Goal: Transaction & Acquisition: Register for event/course

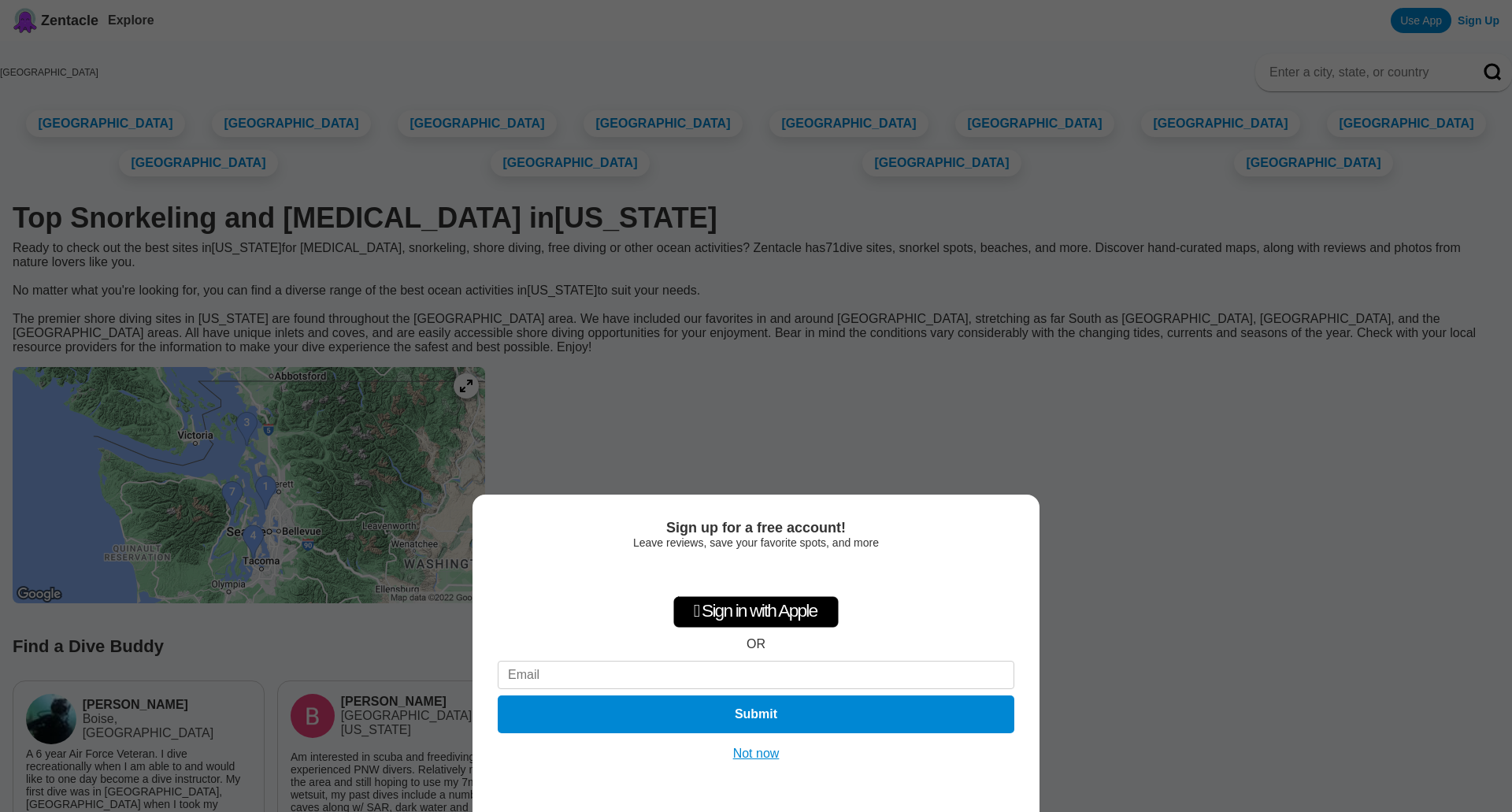
click at [693, 669] on input at bounding box center [756, 675] width 517 height 29
type input "emilyhun@gmail.com"
click at [740, 727] on button "Submit" at bounding box center [756, 714] width 527 height 38
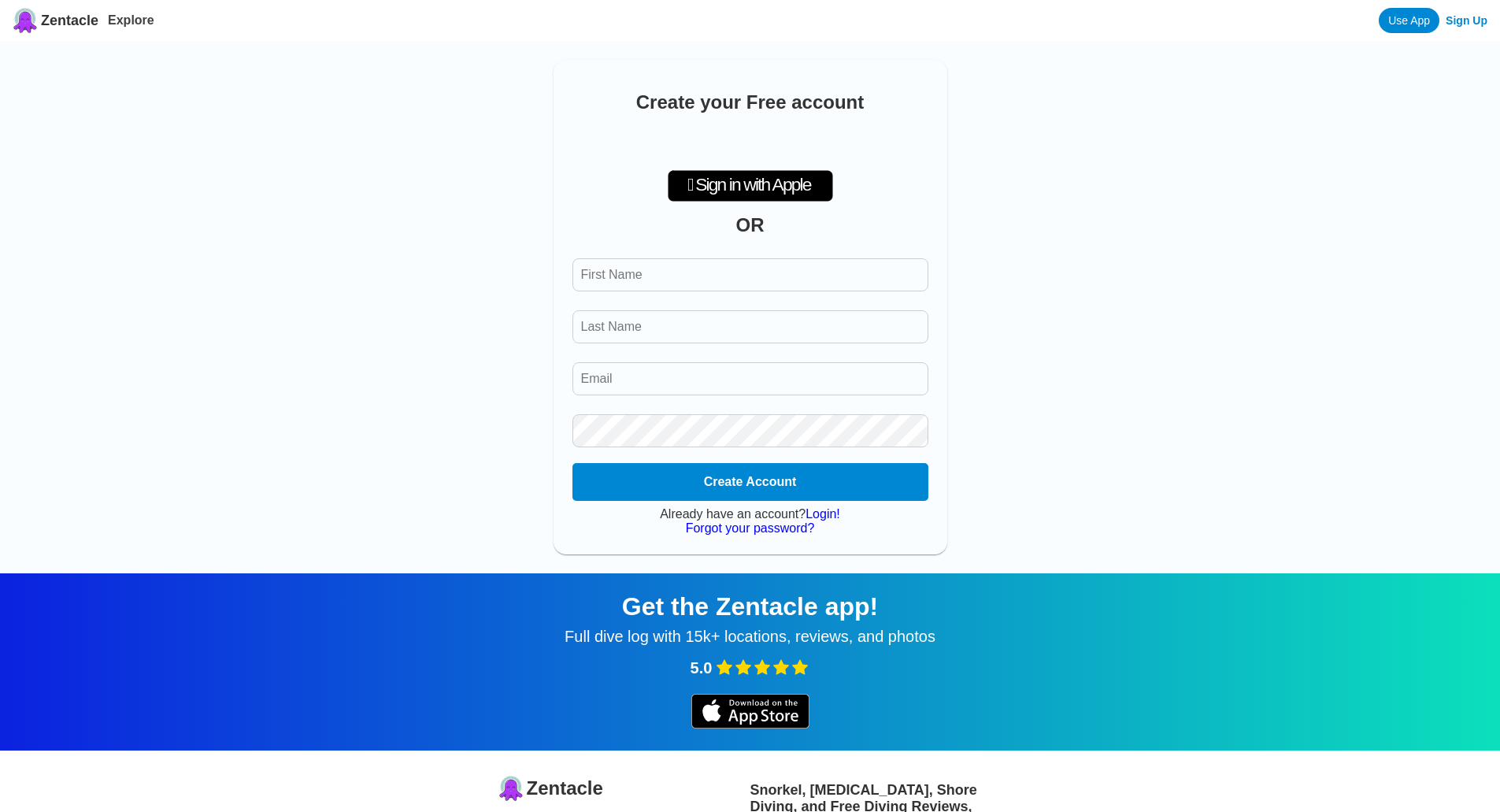
click at [752, 283] on input "First Name" at bounding box center [750, 275] width 356 height 33
type input "Emily"
type input "Hunter"
type input "emilyhun@gmail.com"
click at [752, 482] on button "Create Account" at bounding box center [750, 482] width 363 height 38
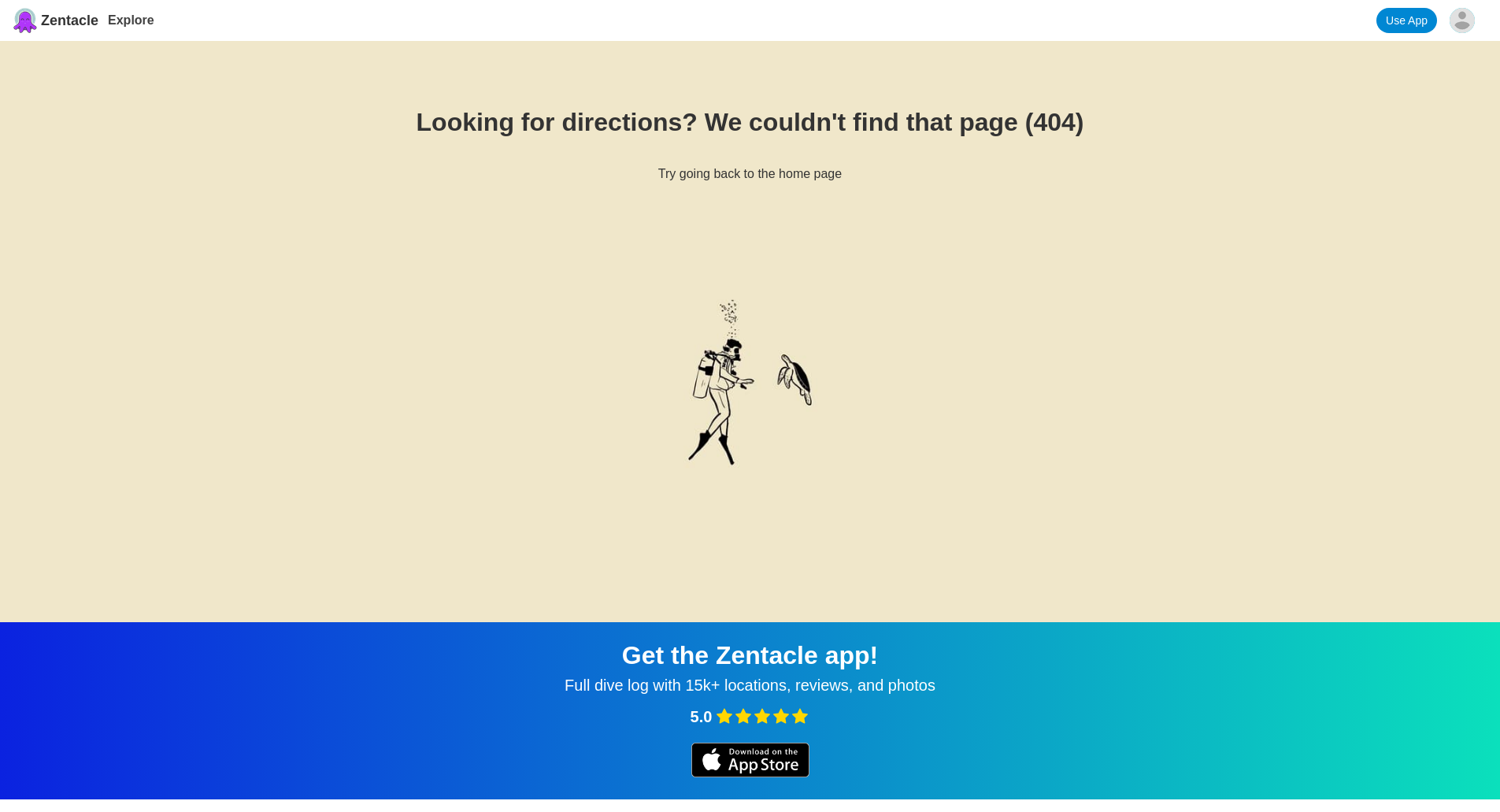
click at [72, 24] on span "Zentacle" at bounding box center [70, 20] width 57 height 16
click at [23, 16] on img at bounding box center [25, 20] width 25 height 25
click at [132, 23] on link "Explore" at bounding box center [131, 20] width 47 height 13
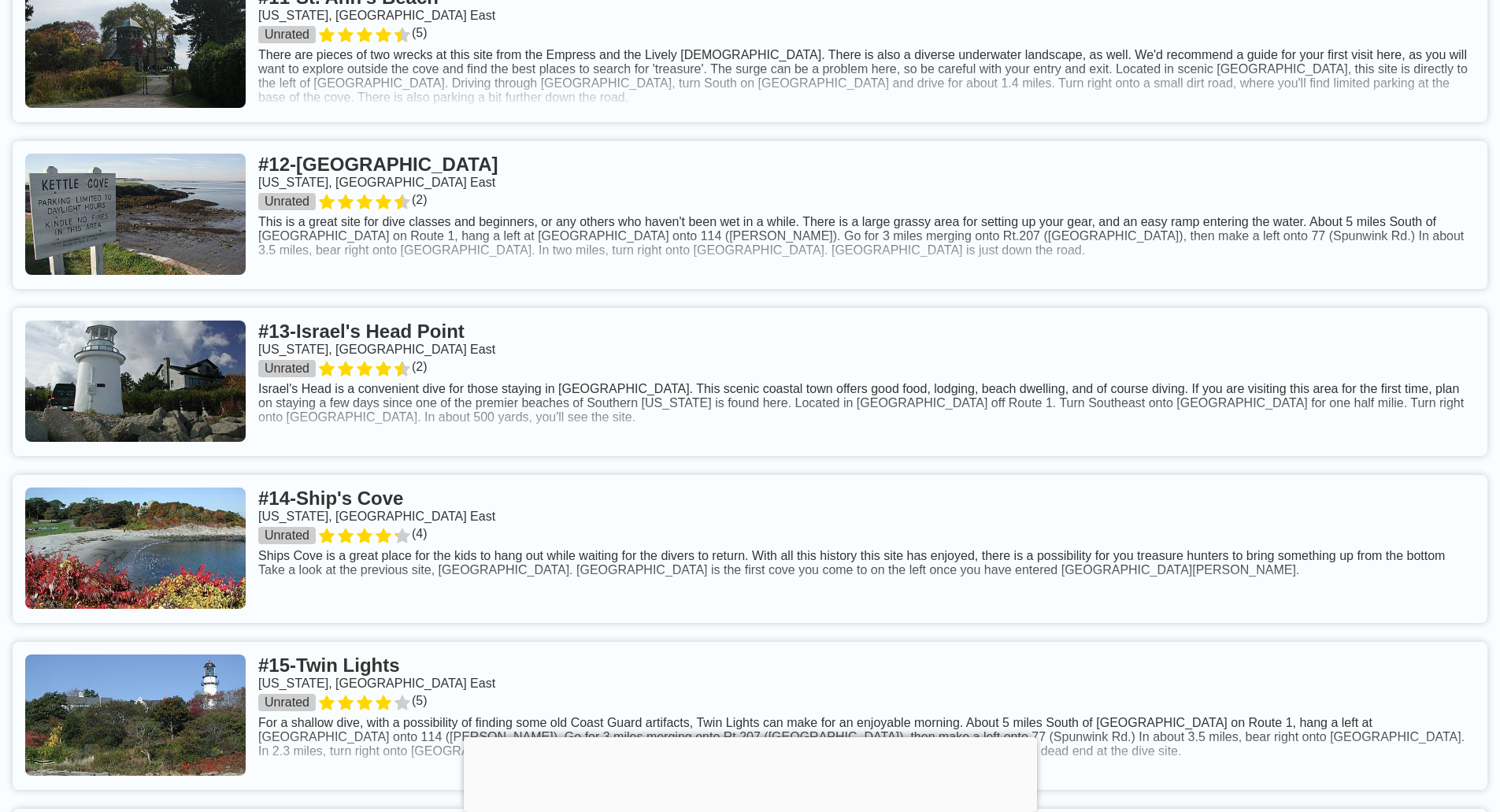
scroll to position [2802, 0]
click at [409, 213] on link at bounding box center [749, 213] width 1475 height 148
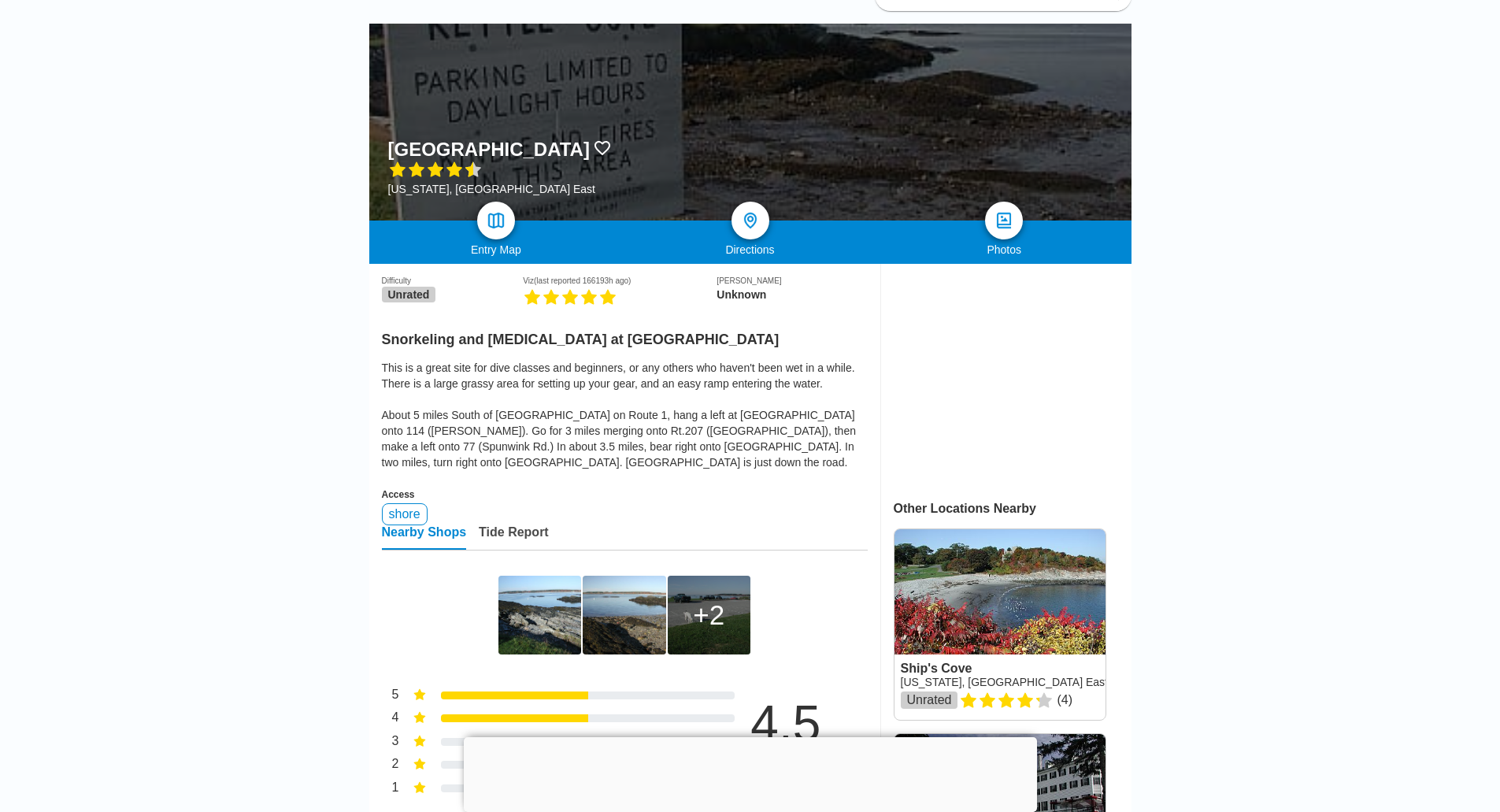
scroll to position [145, 0]
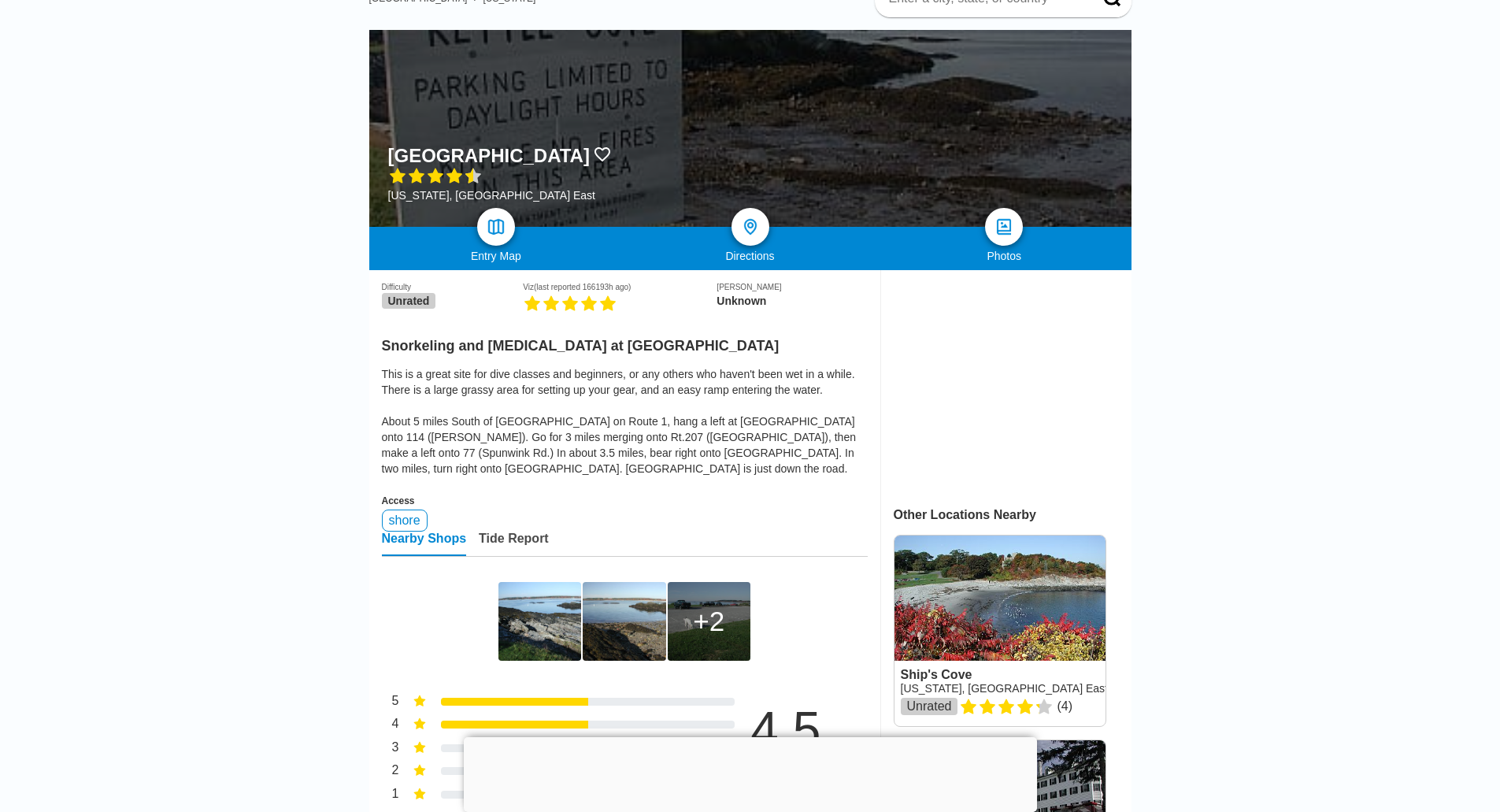
click at [553, 660] on img at bounding box center [539, 621] width 83 height 79
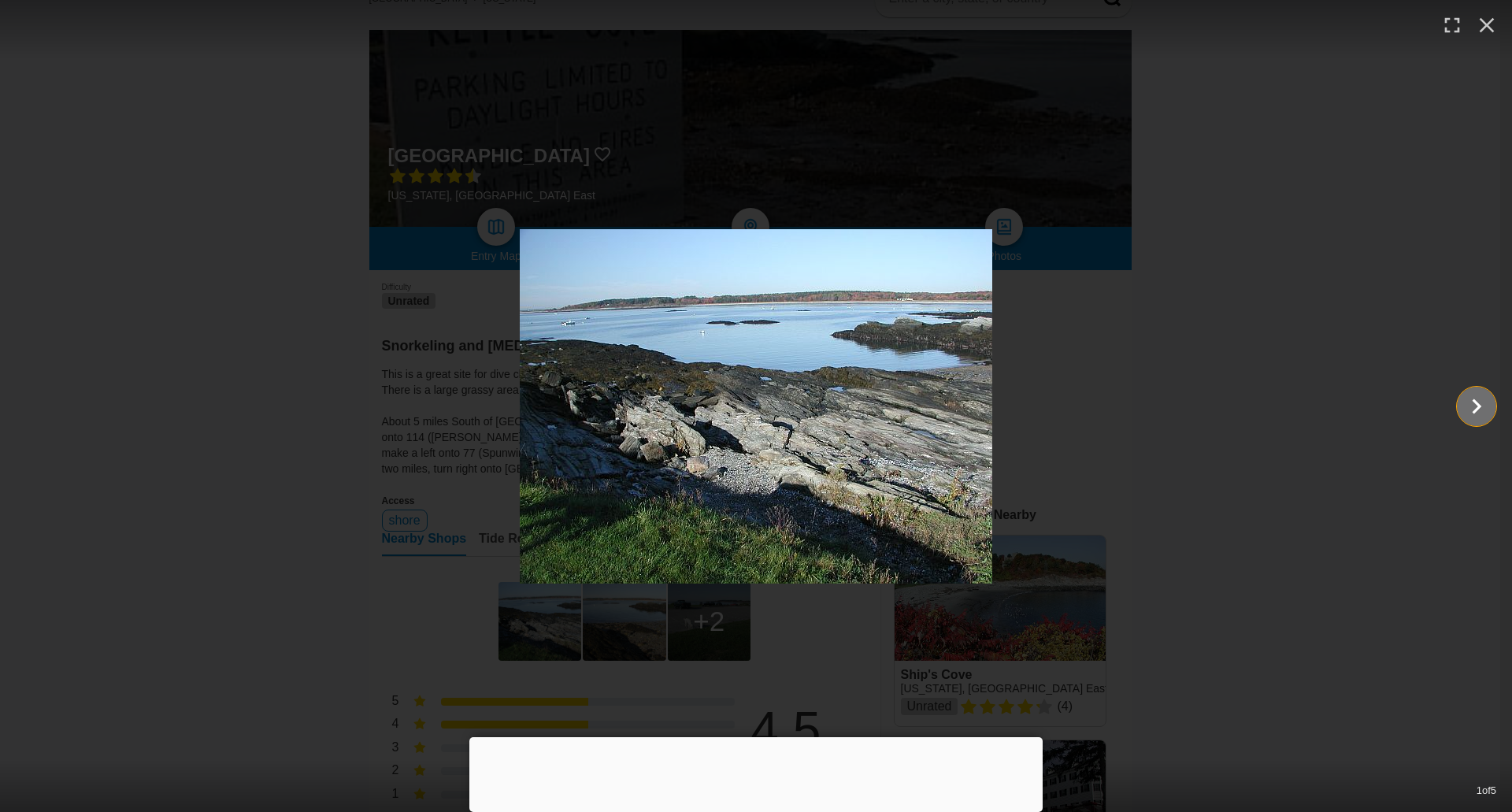
click at [1474, 408] on icon "Show slide 2 of 5" at bounding box center [1476, 406] width 30 height 38
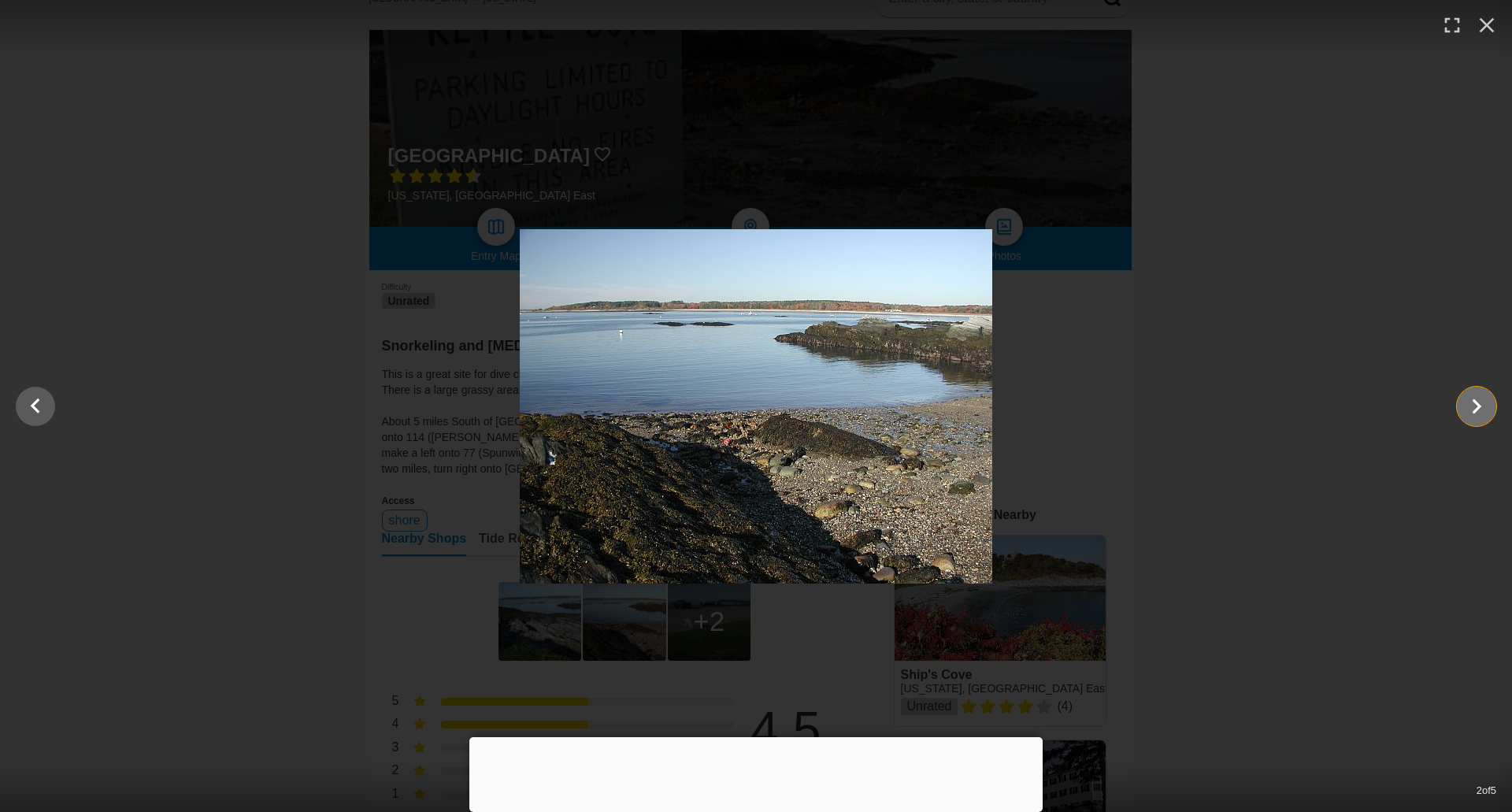
click at [1474, 408] on icon "Show slide 3 of 5" at bounding box center [1476, 406] width 30 height 38
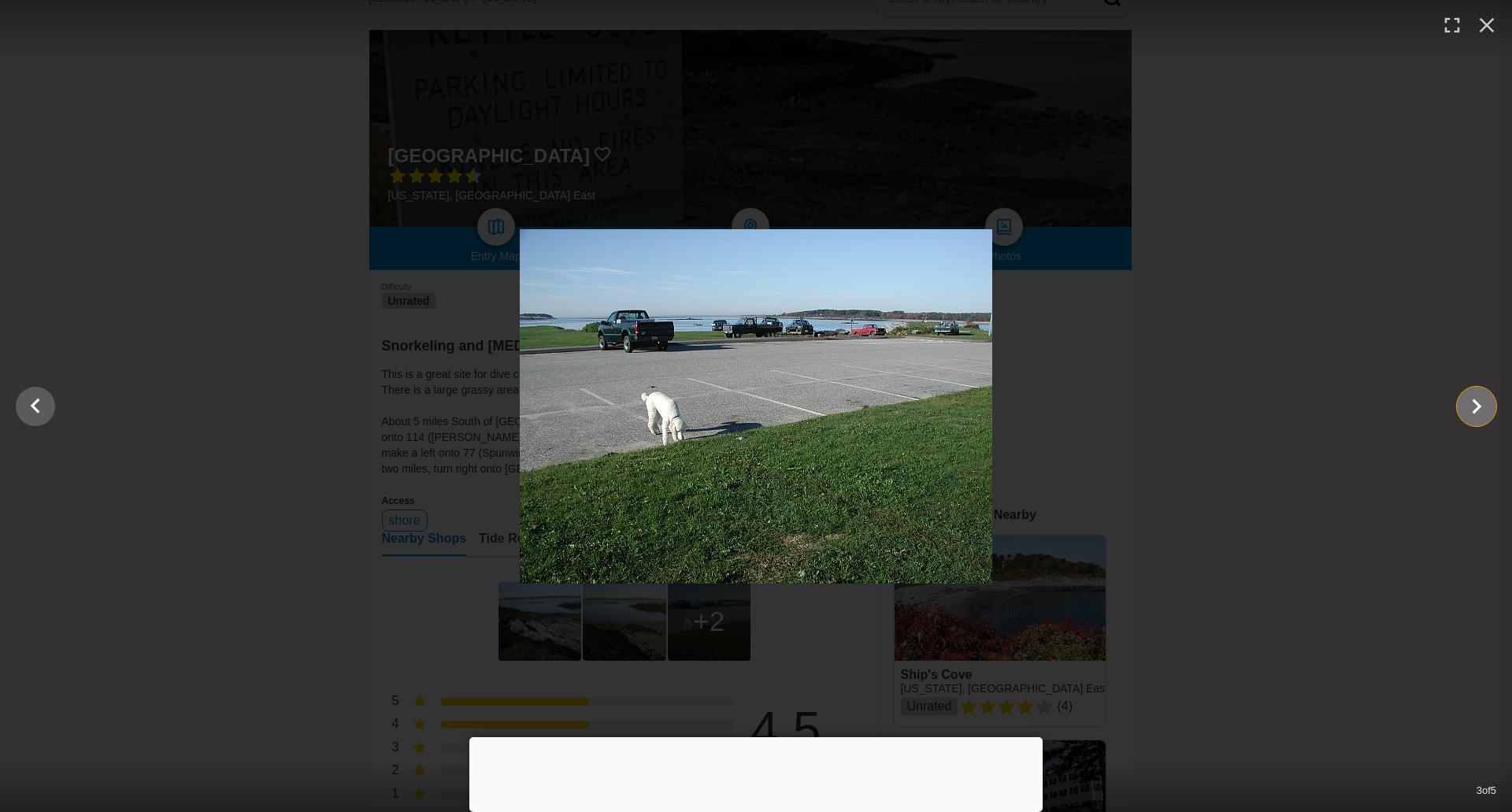
click at [1474, 408] on icon "Show slide 4 of 5" at bounding box center [1476, 406] width 30 height 38
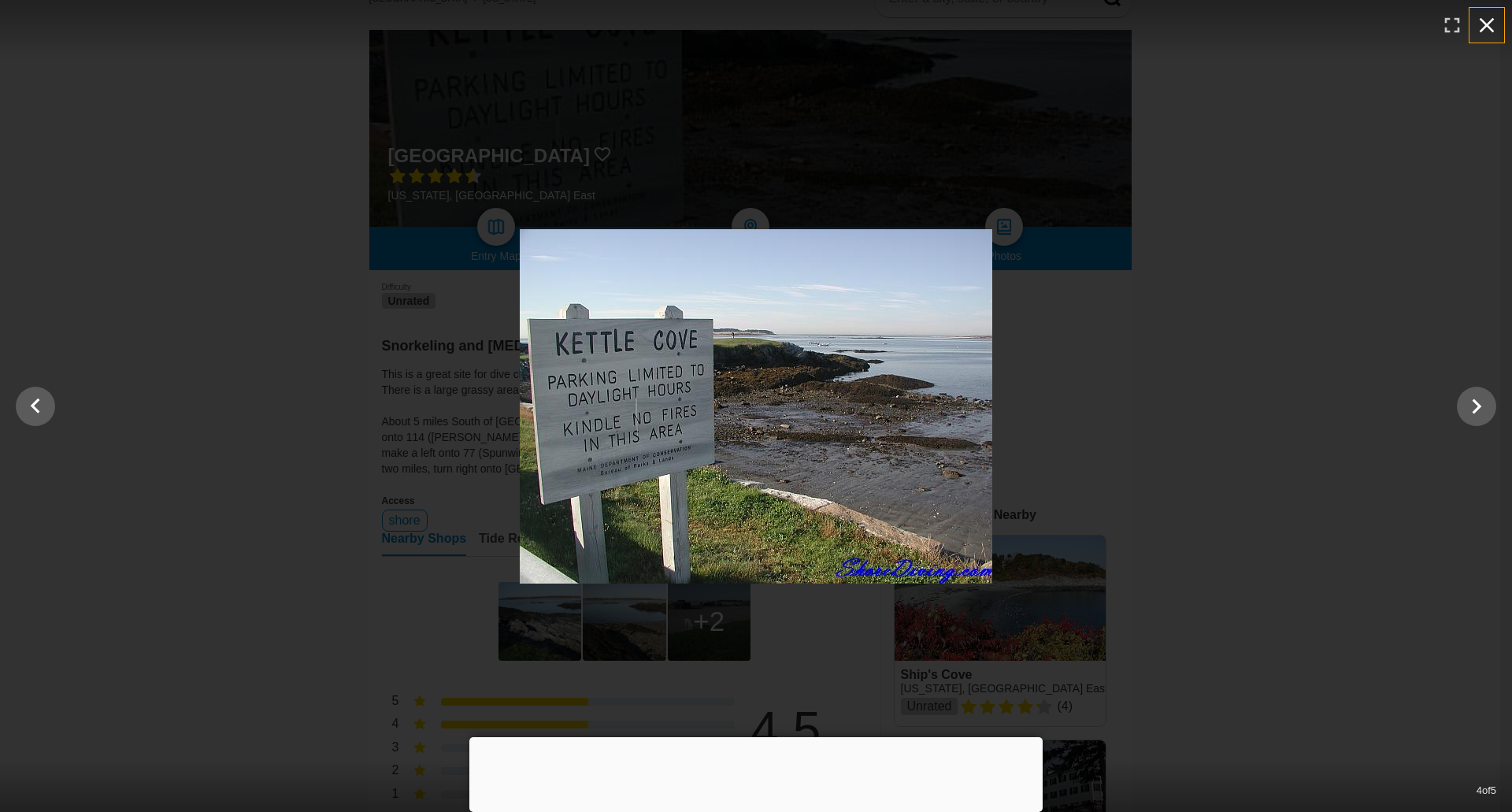
click at [1483, 25] on icon "button" at bounding box center [1486, 25] width 25 height 25
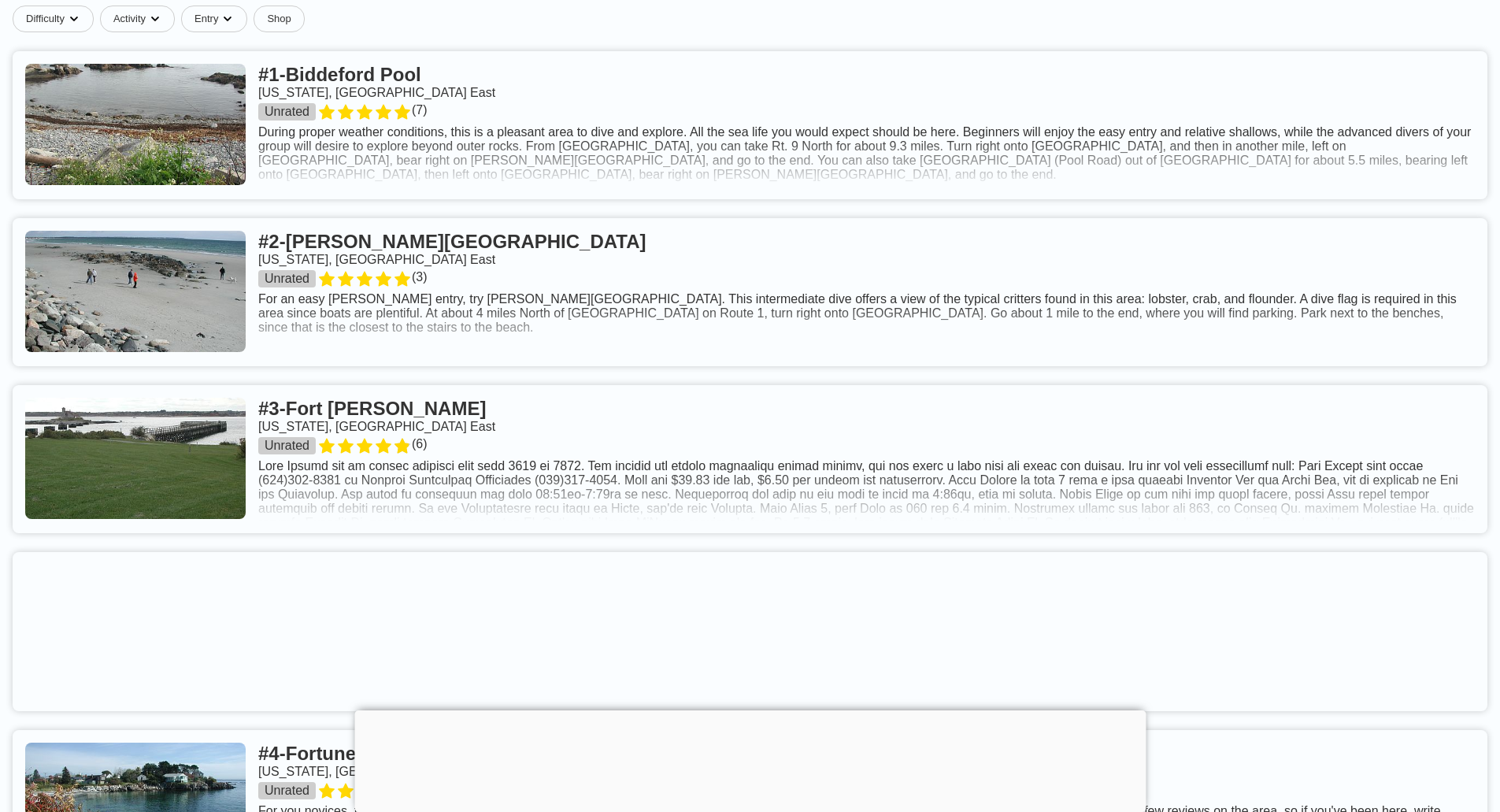
scroll to position [699, 0]
click at [451, 123] on link at bounding box center [749, 124] width 1475 height 148
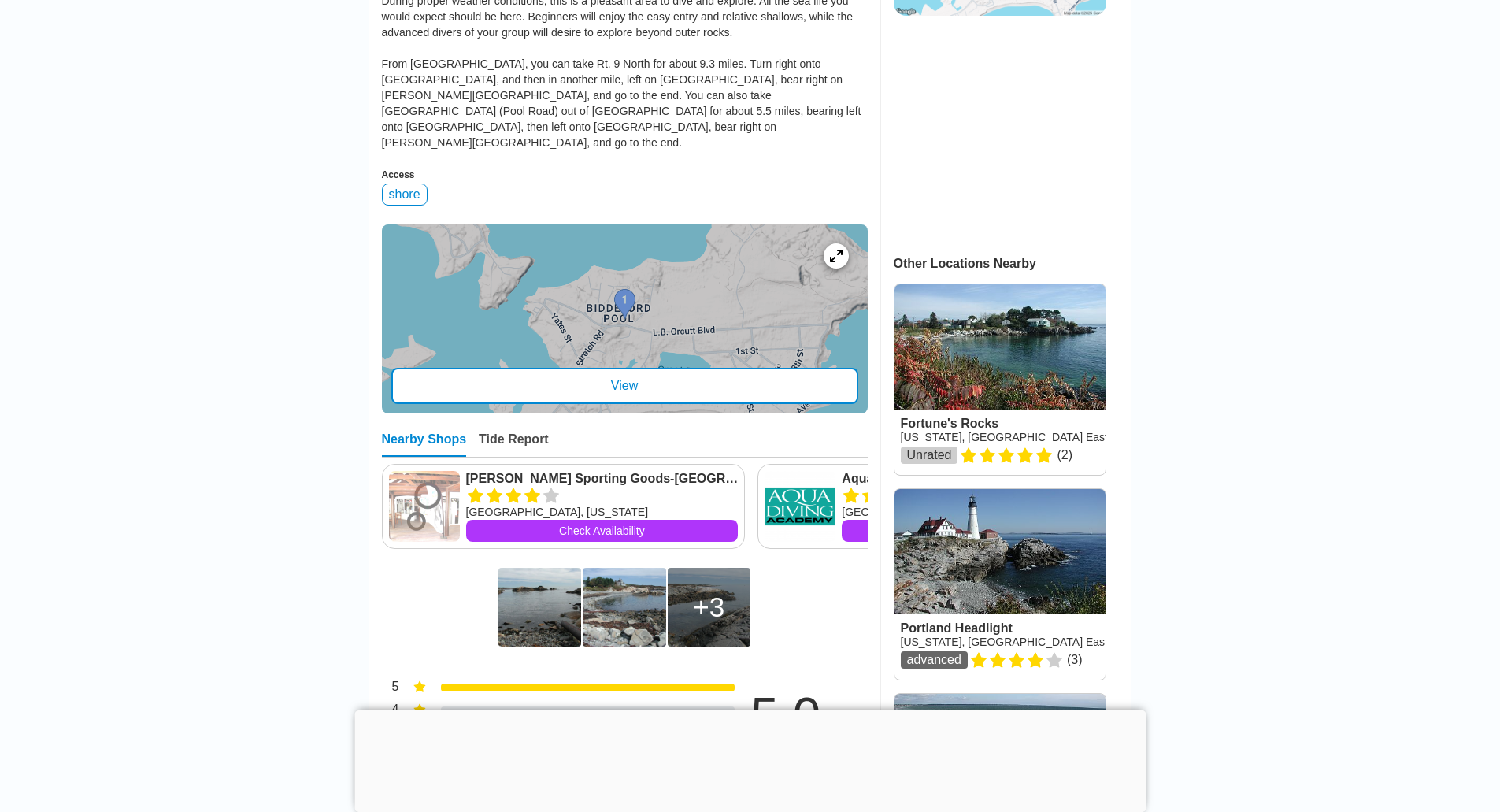
scroll to position [416, 0]
